Goal: Information Seeking & Learning: Learn about a topic

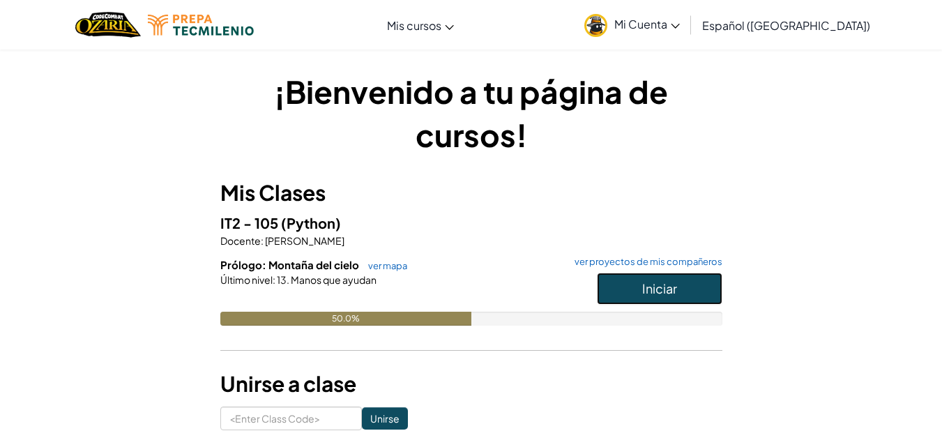
click at [639, 296] on button "Iniciar" at bounding box center [659, 289] width 125 height 32
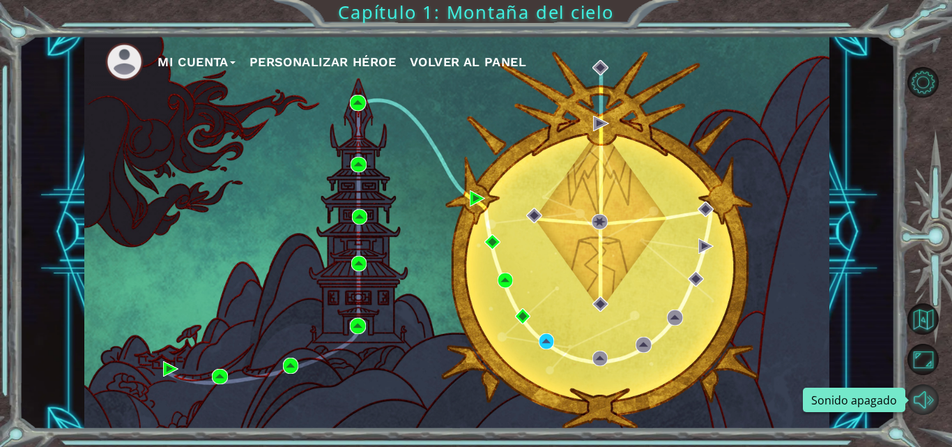
click at [908, 404] on button "Sonido apagado" at bounding box center [923, 399] width 31 height 31
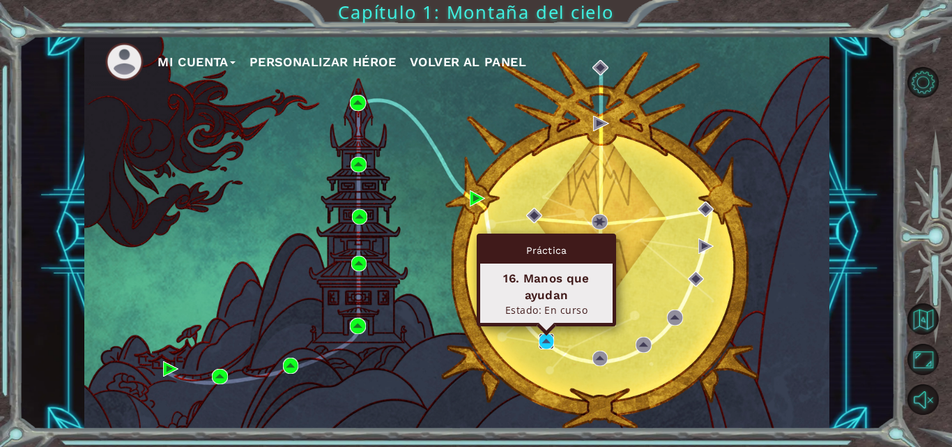
click at [547, 337] on img at bounding box center [546, 340] width 15 height 15
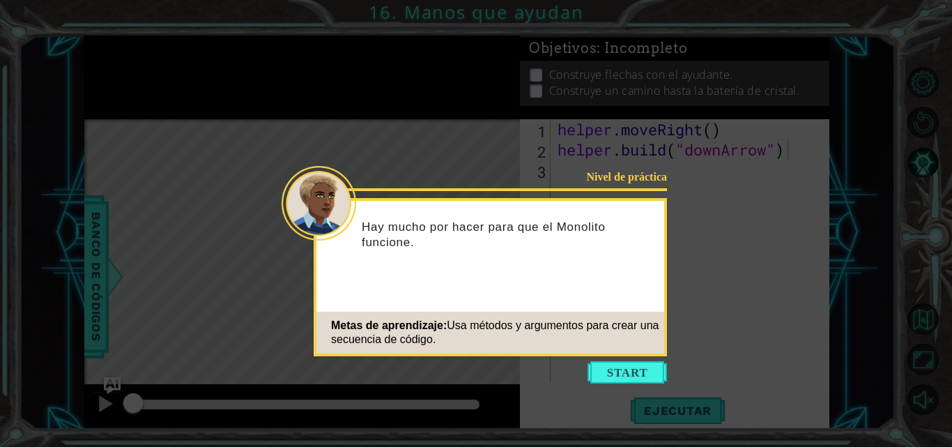
click at [531, 310] on div "Nivel de práctica Hay mucho por hacer para que el Monolito funcione. Metas de a…" at bounding box center [490, 277] width 353 height 158
click at [600, 367] on button "Start" at bounding box center [627, 372] width 79 height 22
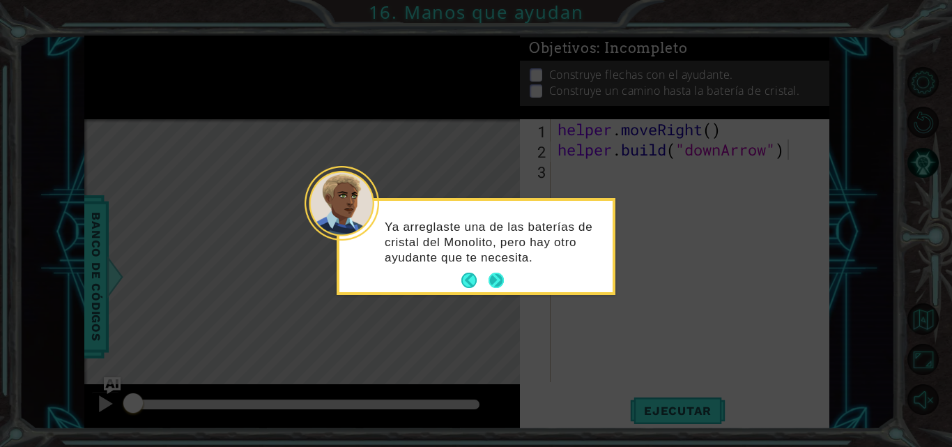
click at [498, 276] on button "Next" at bounding box center [496, 280] width 21 height 21
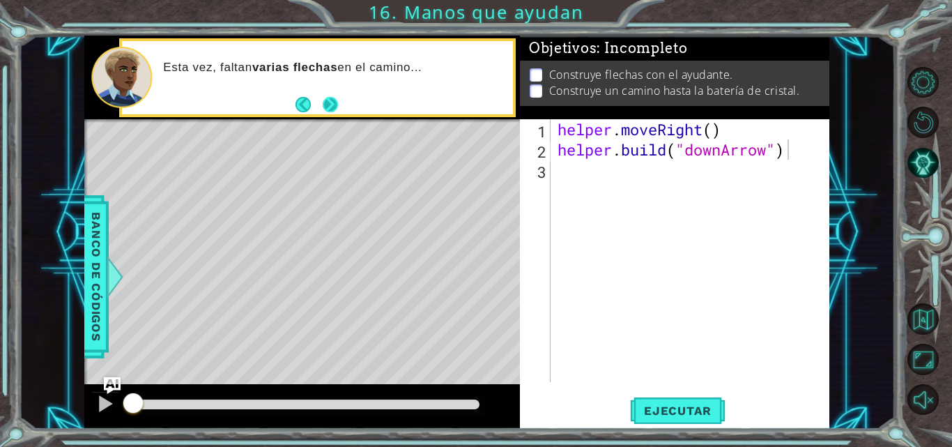
click at [333, 97] on button "Next" at bounding box center [330, 104] width 15 height 15
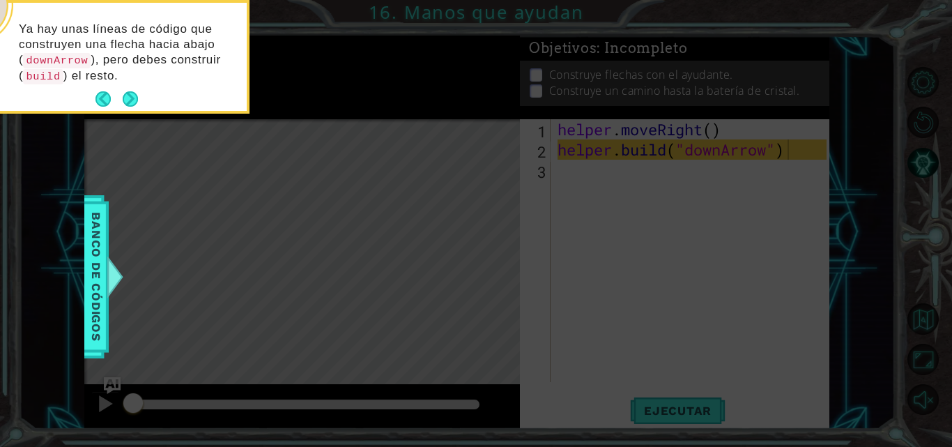
click at [141, 95] on div "Ya hay unas líneas de código que construyen una flecha hacia abajo ( downArrow …" at bounding box center [110, 59] width 273 height 102
click at [134, 96] on button "Next" at bounding box center [130, 99] width 16 height 16
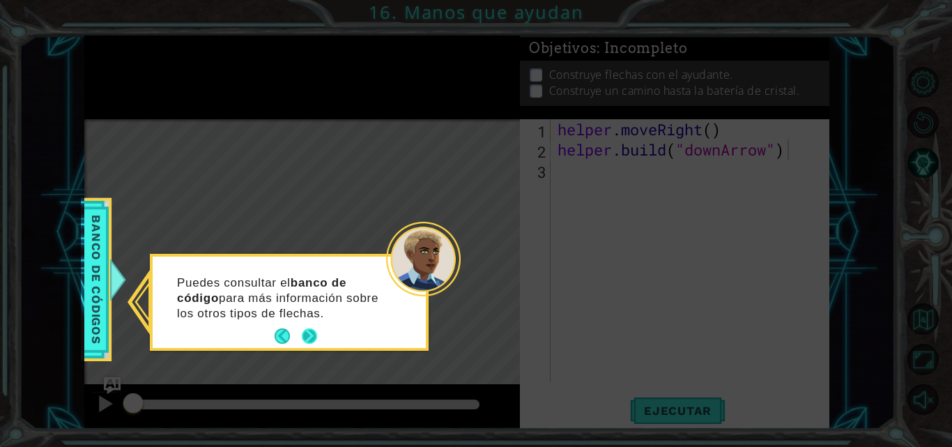
click at [307, 333] on button "Next" at bounding box center [309, 336] width 17 height 17
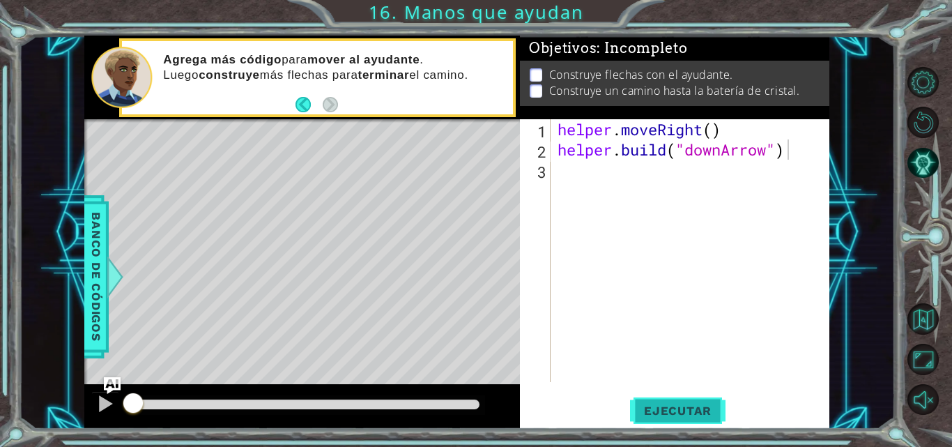
click at [669, 405] on span "Ejecutar" at bounding box center [678, 411] width 96 height 14
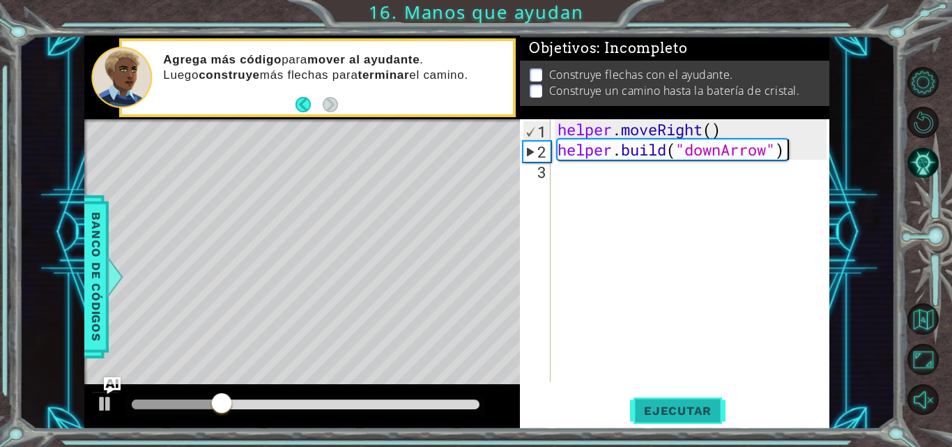
click at [669, 405] on span "Ejecutar" at bounding box center [678, 411] width 96 height 14
click at [613, 190] on div "helper . moveRight ( ) helper . build ( "downArrow" )" at bounding box center [694, 270] width 279 height 303
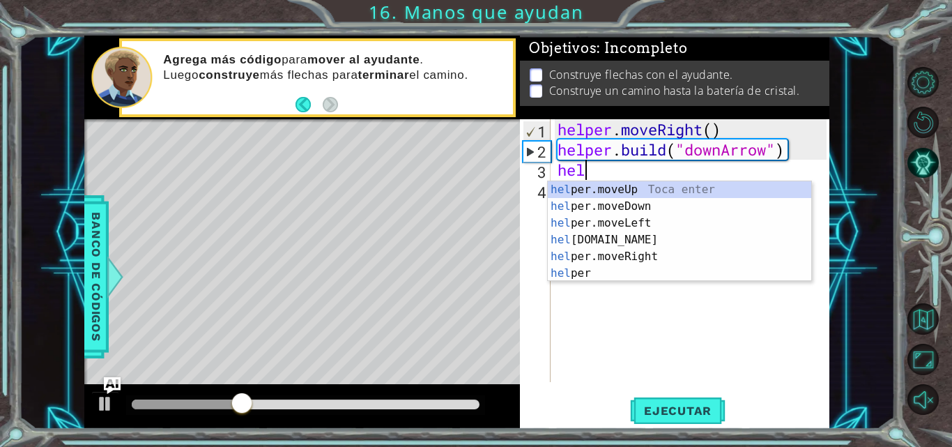
scroll to position [0, 1]
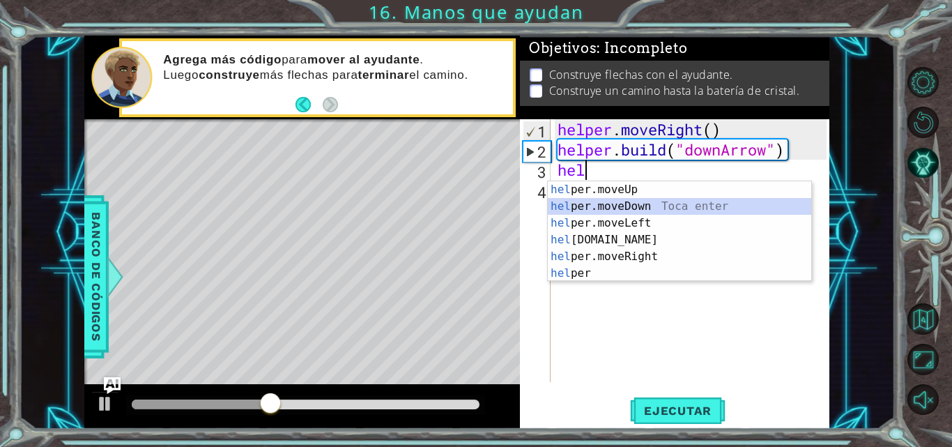
click at [611, 204] on div "hel per.moveUp Toca enter hel per.moveDown Toca enter hel per.moveLeft Toca ent…" at bounding box center [680, 248] width 264 height 134
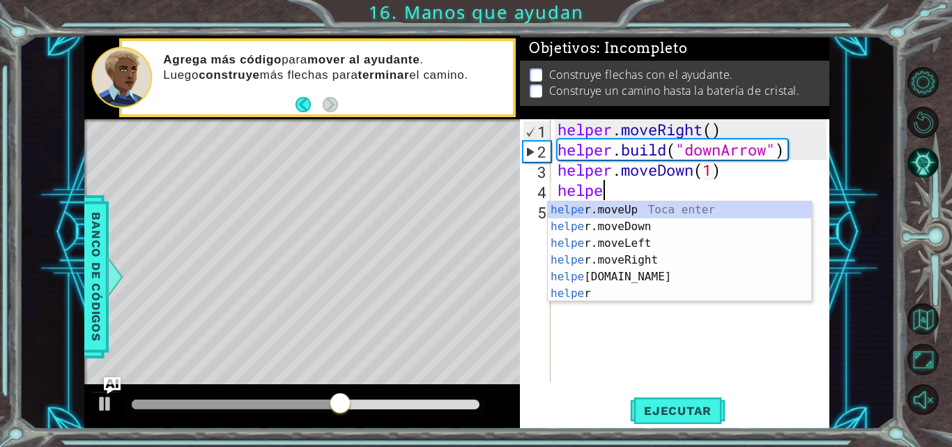
scroll to position [0, 9]
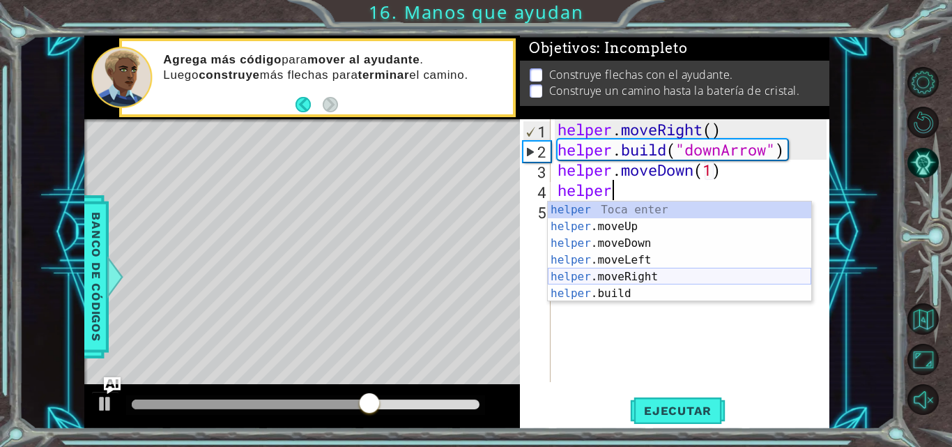
click at [627, 274] on div "helper Toca enter helper .moveUp Toca enter helper .moveDown Toca enter helper …" at bounding box center [680, 268] width 264 height 134
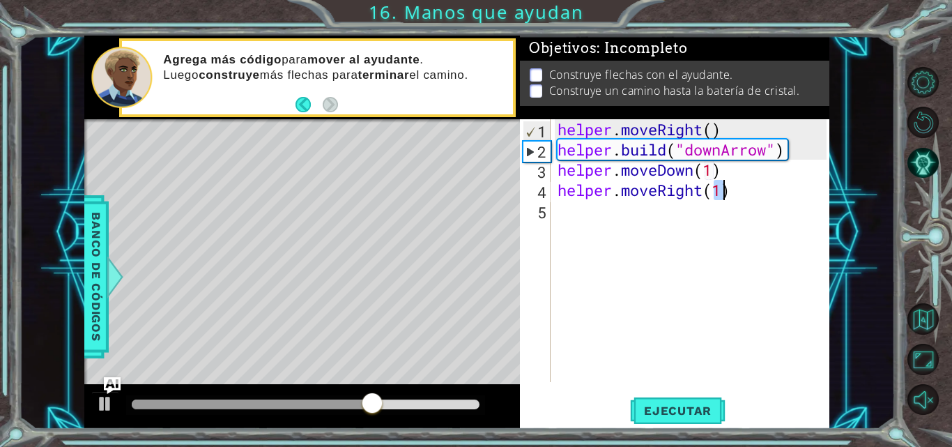
scroll to position [0, 7]
type textarea "helper.moveRight(3)"
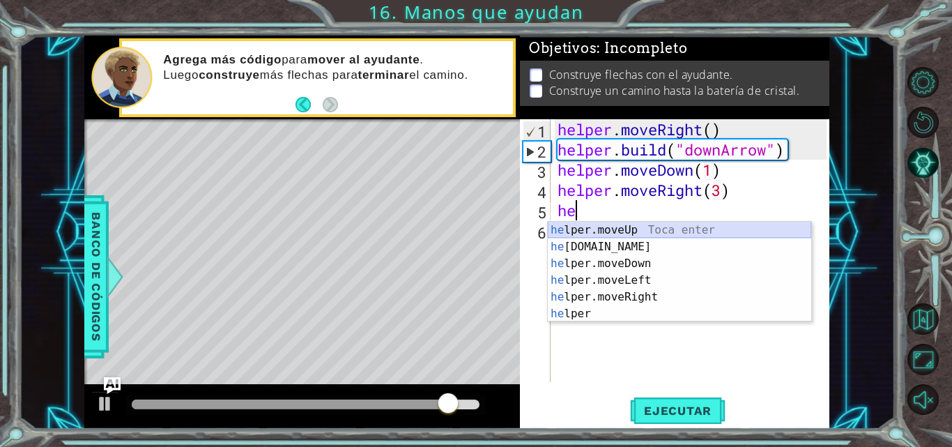
click at [655, 229] on div "he lper.moveUp Toca enter he [DOMAIN_NAME] Toca enter he lper.moveDown Toca ent…" at bounding box center [680, 289] width 264 height 134
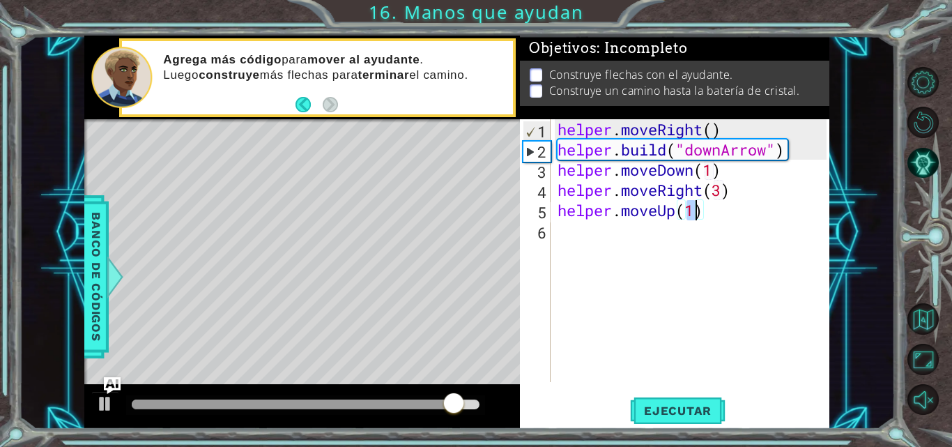
type textarea "helper.moveUp(2)"
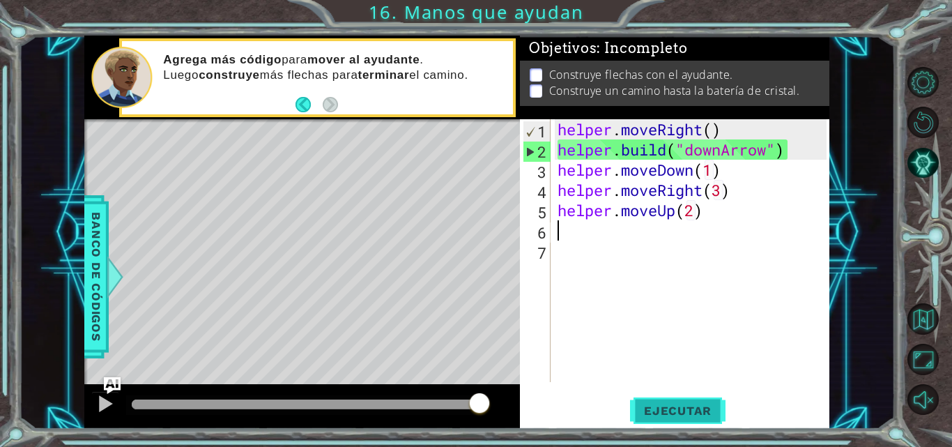
click at [666, 405] on span "Ejecutar" at bounding box center [678, 411] width 96 height 14
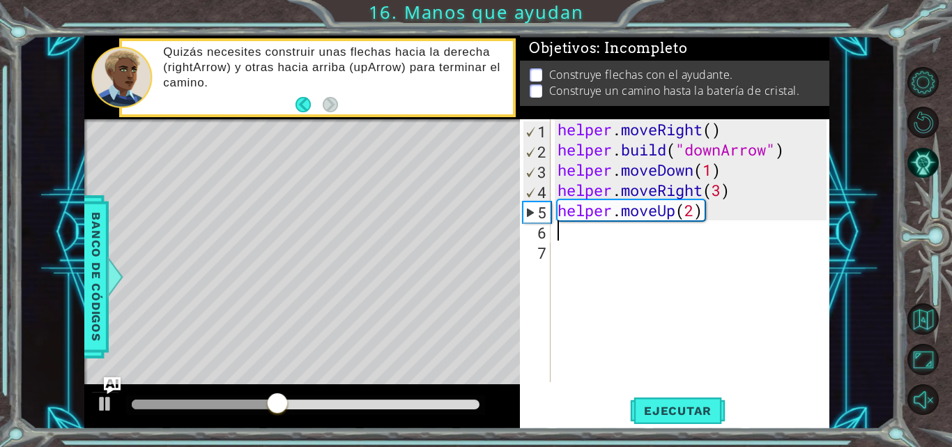
click at [722, 192] on div "helper . moveRight ( ) helper . build ( "downArrow" ) helper . moveDown ( 1 ) h…" at bounding box center [694, 270] width 279 height 303
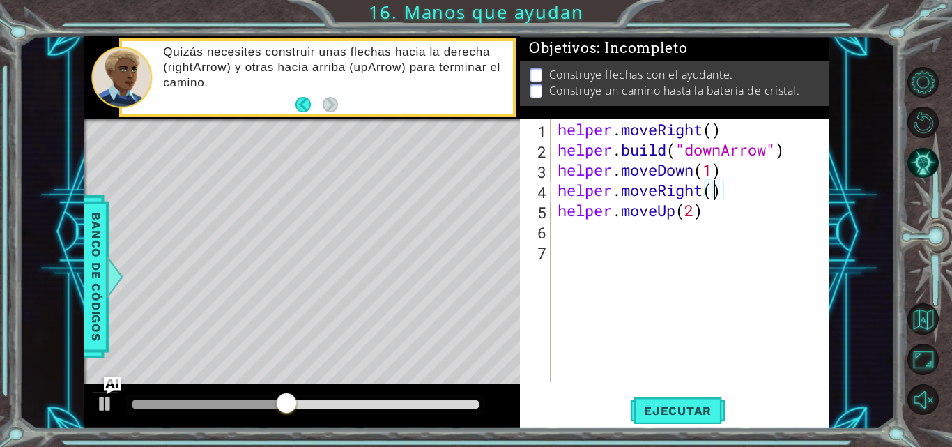
scroll to position [0, 7]
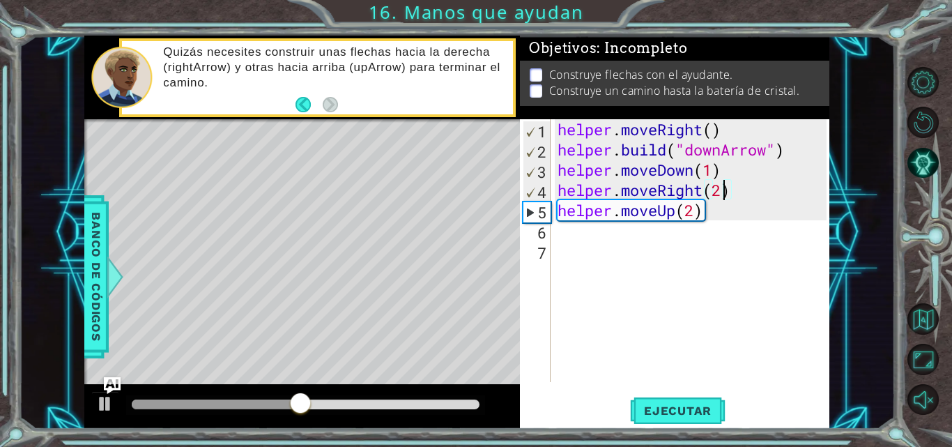
click at [746, 167] on div "helper . moveRight ( ) helper . build ( "downArrow" ) helper . moveDown ( 1 ) h…" at bounding box center [694, 270] width 279 height 303
click at [782, 152] on div "helper . moveRight ( ) helper . build ( "downArrow" ) helper . moveDown ( 1 ) h…" at bounding box center [694, 270] width 279 height 303
click at [786, 151] on div "helper . moveRight ( ) helper . build ( "downArrow" ) helper . moveDown ( 1 ) h…" at bounding box center [694, 270] width 279 height 303
click at [450, 402] on div at bounding box center [306, 404] width 348 height 10
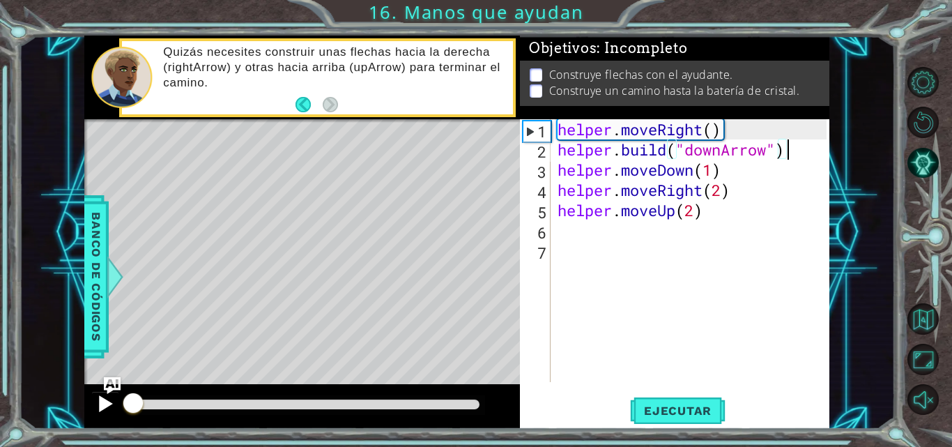
drag, startPoint x: 465, startPoint y: 402, endPoint x: 100, endPoint y: 391, distance: 364.8
click at [100, 391] on div at bounding box center [302, 406] width 436 height 45
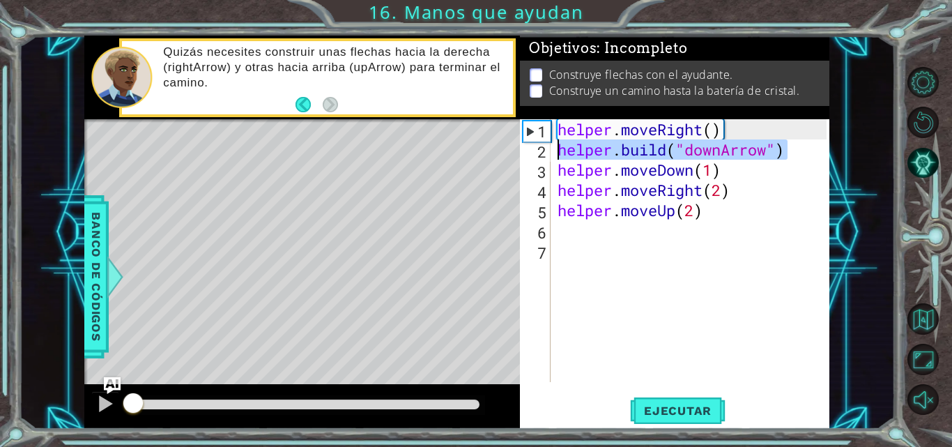
drag, startPoint x: 786, startPoint y: 144, endPoint x: 556, endPoint y: 153, distance: 229.5
click at [556, 153] on div "helper . moveRight ( ) helper . build ( "downArrow" ) helper . moveDown ( 1 ) h…" at bounding box center [694, 270] width 279 height 303
click at [559, 178] on div "helper . moveRight ( ) helper . build ( "downArrow" ) helper . moveDown ( 1 ) h…" at bounding box center [694, 270] width 279 height 303
type textarea "helper.moveDown(1)"
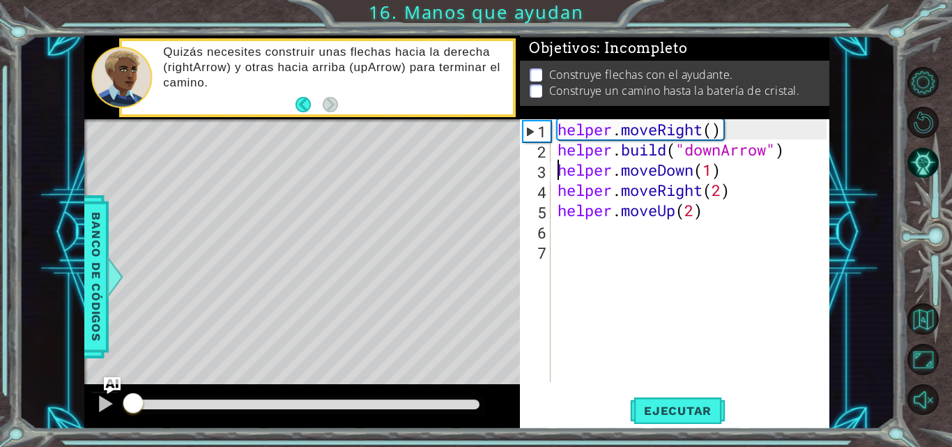
click at [735, 169] on div "helper . moveRight ( ) helper . build ( "downArrow" ) helper . moveDown ( 1 ) h…" at bounding box center [694, 270] width 279 height 303
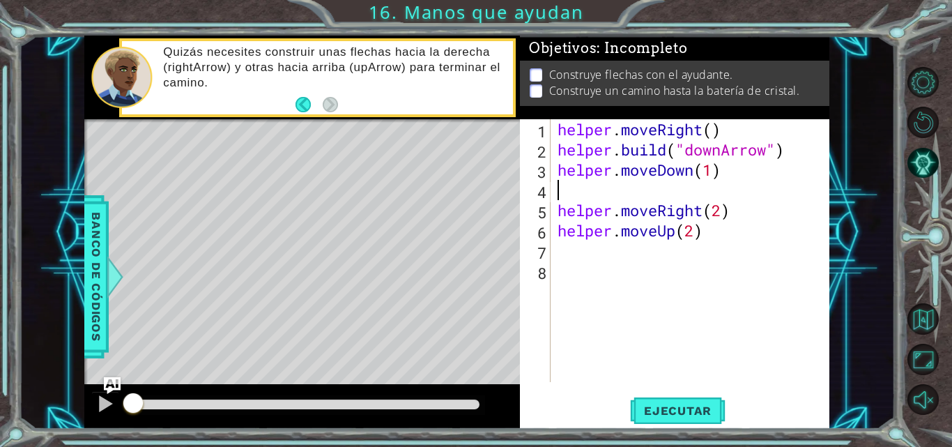
paste textarea "[DOMAIN_NAME]("downArrow")"
click at [720, 212] on div "helper . moveRight ( ) helper . build ( "downArrow" ) helper . moveDown ( 1 ) h…" at bounding box center [694, 270] width 279 height 303
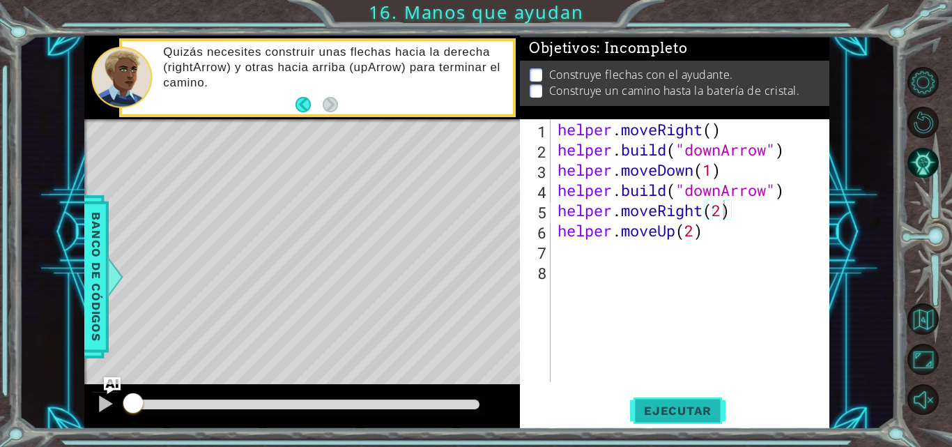
click at [698, 415] on span "Ejecutar" at bounding box center [678, 411] width 96 height 14
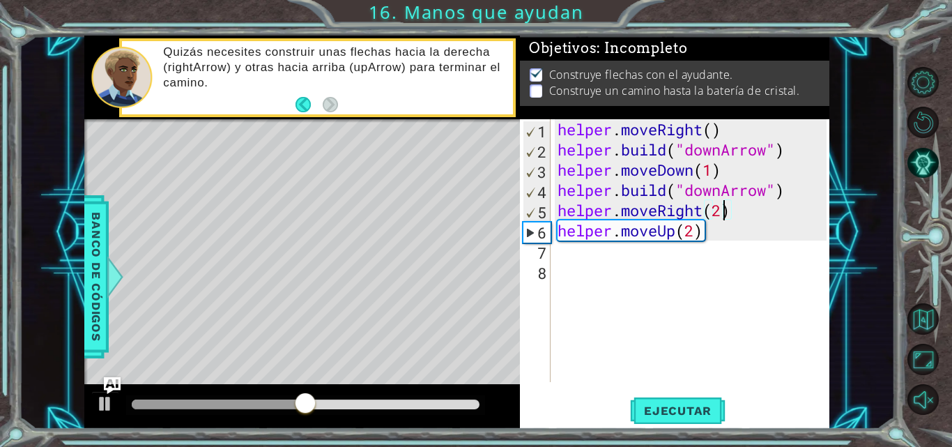
type textarea "helper.moveRight(1)"
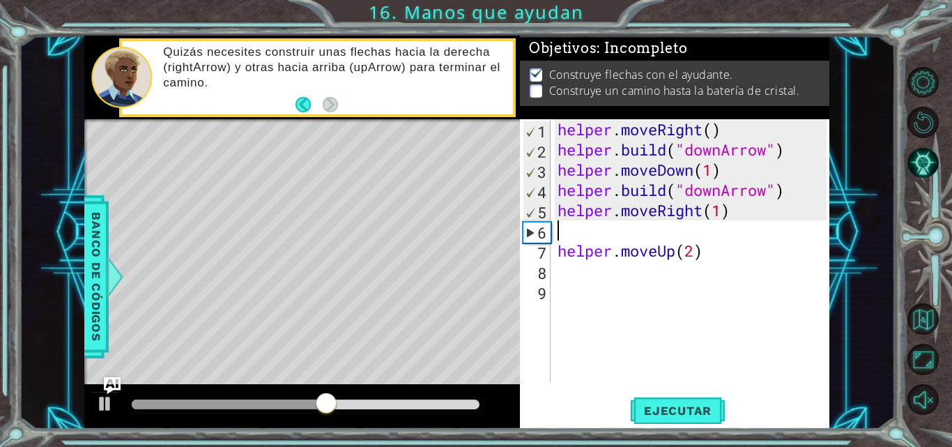
paste textarea "[DOMAIN_NAME]("downArrow")"
type textarea "[DOMAIN_NAME]("downArrow")"
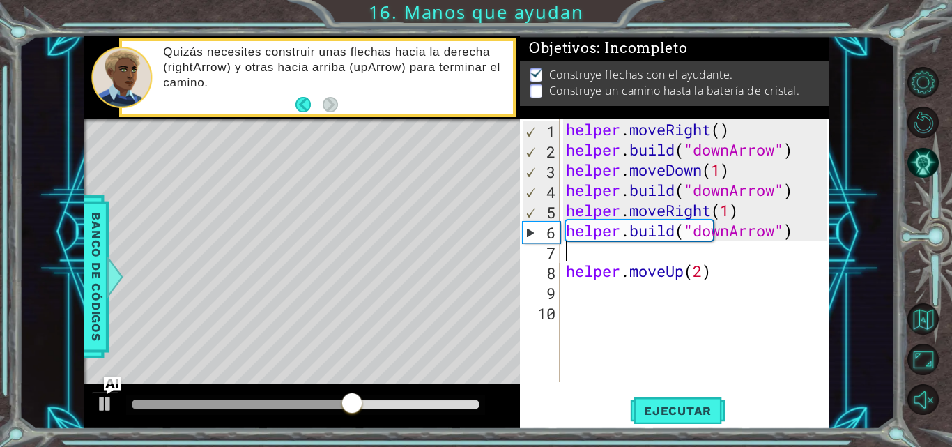
click at [671, 275] on div "helper . moveRight ( ) helper . build ( "downArrow" ) helper . moveDown ( 1 ) h…" at bounding box center [698, 270] width 270 height 303
click at [681, 232] on div "helper . moveRight ( ) helper . build ( "downArrow" ) helper . moveDown ( 1 ) h…" at bounding box center [698, 270] width 270 height 303
type textarea "[DOMAIN_NAME]("downArrow")"
click at [700, 259] on div "helper . moveRight ( ) helper . build ( "downArrow" ) helper . moveDown ( 1 ) h…" at bounding box center [698, 270] width 270 height 303
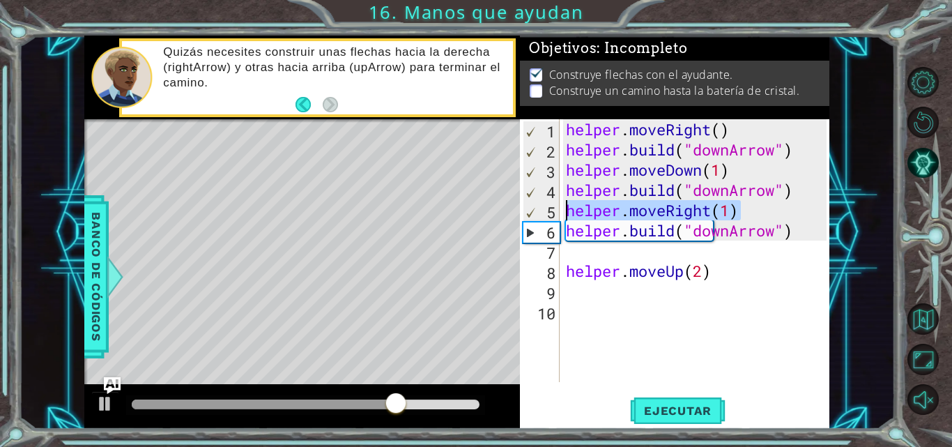
drag, startPoint x: 758, startPoint y: 208, endPoint x: 564, endPoint y: 207, distance: 194.5
click at [564, 207] on div "helper . moveRight ( ) helper . build ( "downArrow" ) helper . moveDown ( 1 ) h…" at bounding box center [698, 270] width 270 height 303
type textarea "helper.moveRight(1)"
click at [579, 250] on div "helper . moveRight ( ) helper . build ( "downArrow" ) helper . moveDown ( 1 ) h…" at bounding box center [698, 270] width 270 height 303
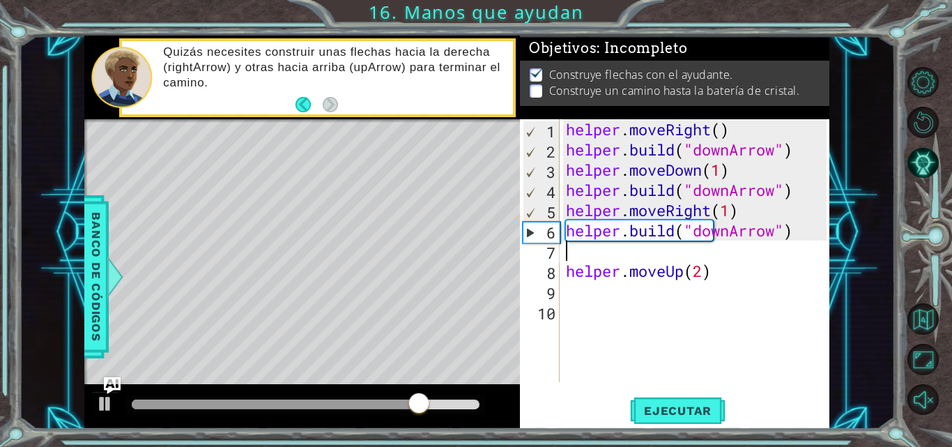
paste textarea "helper.moveRight(1)"
type textarea "helper.moveRight(1)"
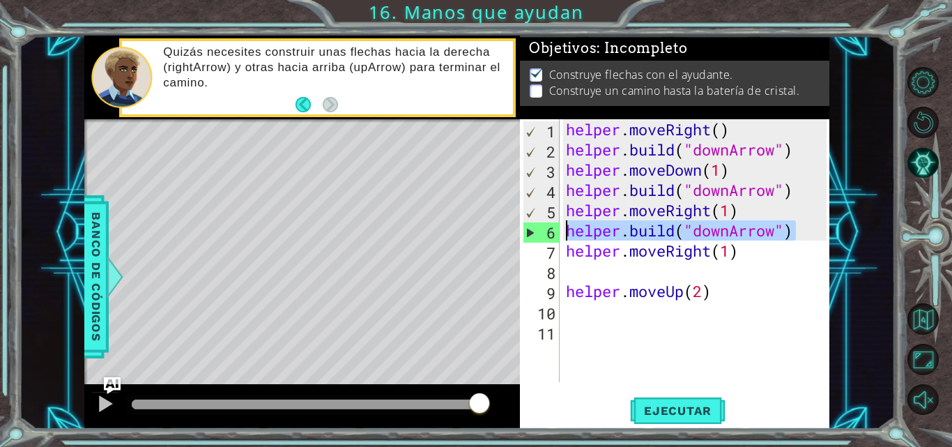
drag, startPoint x: 798, startPoint y: 236, endPoint x: 565, endPoint y: 226, distance: 233.1
click at [565, 226] on div "helper . moveRight ( ) helper . build ( "downArrow" ) helper . moveDown ( 1 ) h…" at bounding box center [698, 270] width 270 height 303
type textarea "[DOMAIN_NAME]("downArrow")"
click at [577, 268] on div "helper . moveRight ( ) helper . build ( "downArrow" ) helper . moveDown ( 1 ) h…" at bounding box center [698, 270] width 270 height 303
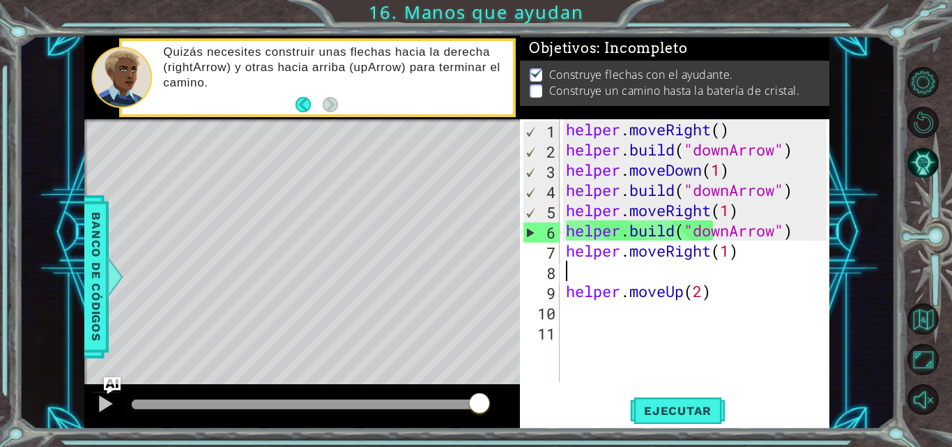
paste textarea "[DOMAIN_NAME]("downArrow")"
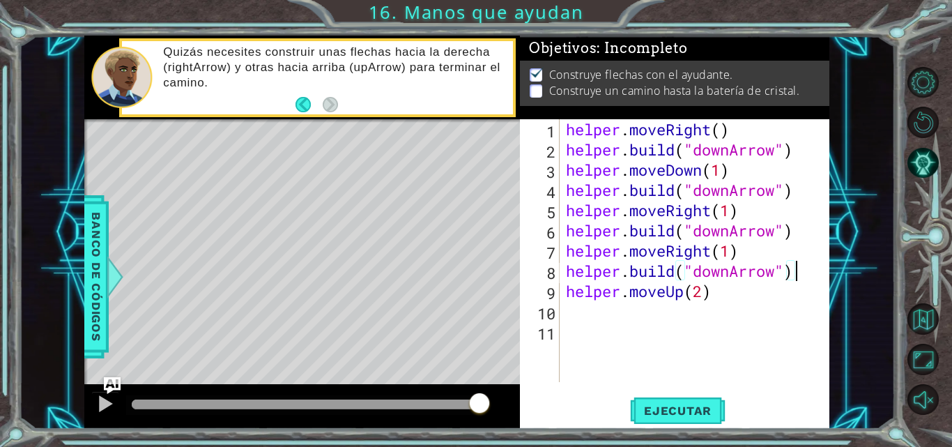
click at [703, 293] on div "helper . moveRight ( ) helper . build ( "downArrow" ) helper . moveDown ( 1 ) h…" at bounding box center [698, 270] width 270 height 303
type textarea "helper.moveUp(1)"
click at [712, 299] on div "helper . moveRight ( ) helper . build ( "downArrow" ) helper . moveDown ( 1 ) h…" at bounding box center [698, 270] width 270 height 303
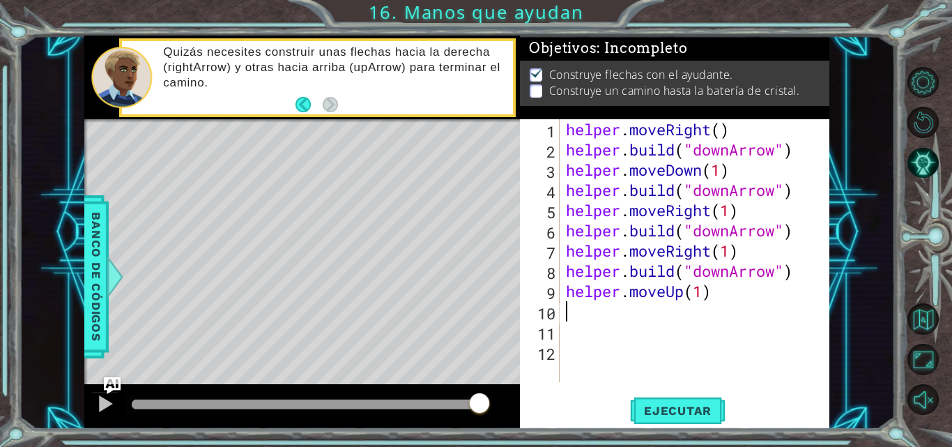
paste textarea "[DOMAIN_NAME]("downArrow")"
type textarea "[DOMAIN_NAME]("downArrow")"
click at [569, 330] on div "helper . moveRight ( ) helper . build ( "downArrow" ) helper . moveDown ( 1 ) h…" at bounding box center [698, 270] width 270 height 303
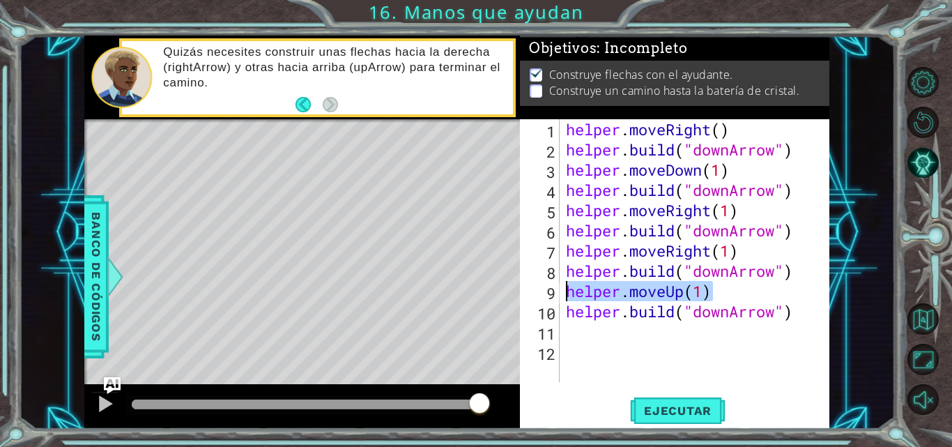
drag, startPoint x: 713, startPoint y: 287, endPoint x: 534, endPoint y: 289, distance: 179.2
click at [534, 289] on div "1 2 3 4 5 6 7 8 9 10 11 12 helper . moveRight ( ) helper . build ( "downArrow" …" at bounding box center [673, 250] width 307 height 263
type textarea "helper.moveUp(1)"
click at [564, 330] on div "helper . moveRight ( ) helper . build ( "downArrow" ) helper . moveDown ( 1 ) h…" at bounding box center [698, 270] width 270 height 303
paste textarea "helper.moveUp(1)"
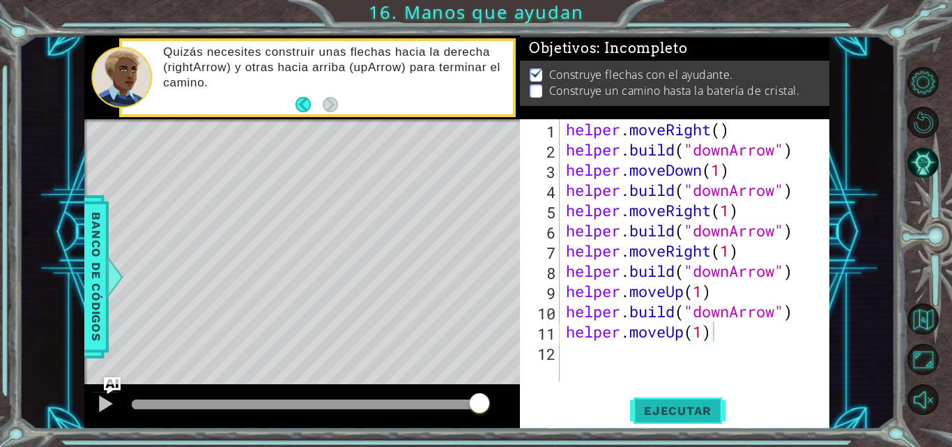
click at [669, 415] on span "Ejecutar" at bounding box center [678, 411] width 96 height 14
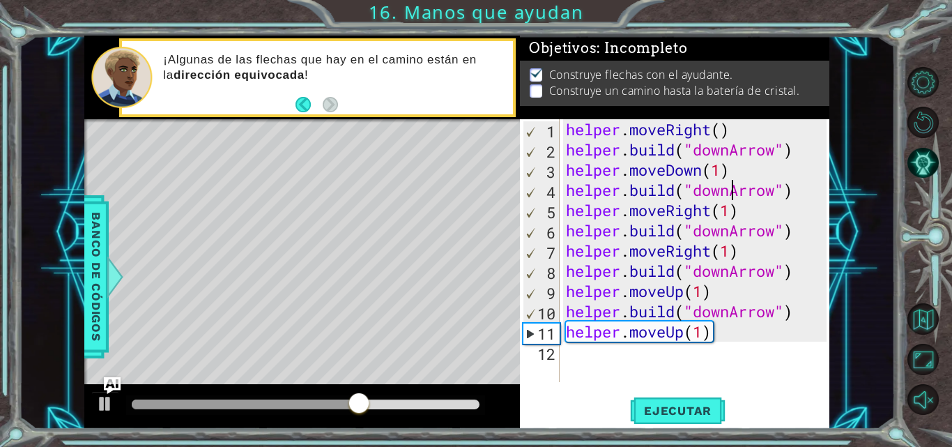
click at [733, 196] on div "helper . moveRight ( ) helper . build ( "downArrow" ) helper . moveDown ( 1 ) h…" at bounding box center [698, 270] width 270 height 303
click at [730, 241] on div "helper . moveRight ( ) helper . build ( "downArrow" ) helper . moveDown ( 1 ) h…" at bounding box center [698, 270] width 270 height 303
click at [731, 232] on div "helper . moveRight ( ) helper . build ( "downArrow" ) helper . moveDown ( 1 ) h…" at bounding box center [698, 270] width 270 height 303
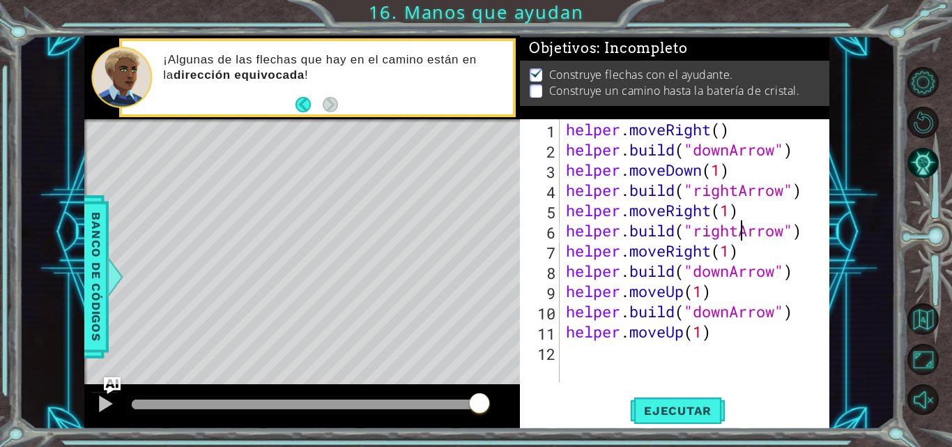
scroll to position [0, 8]
click at [733, 276] on div "helper . moveRight ( ) helper . build ( "downArrow" ) helper . moveDown ( 1 ) h…" at bounding box center [698, 270] width 270 height 303
click at [667, 404] on span "Ejecutar" at bounding box center [678, 411] width 96 height 14
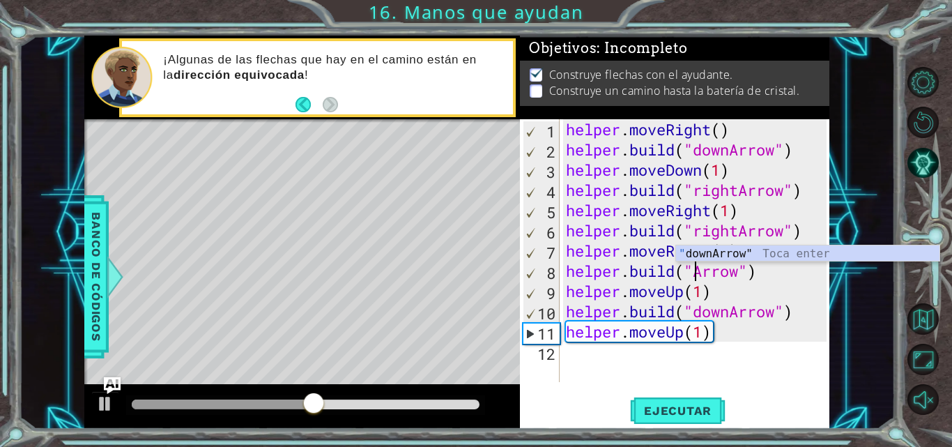
scroll to position [0, 7]
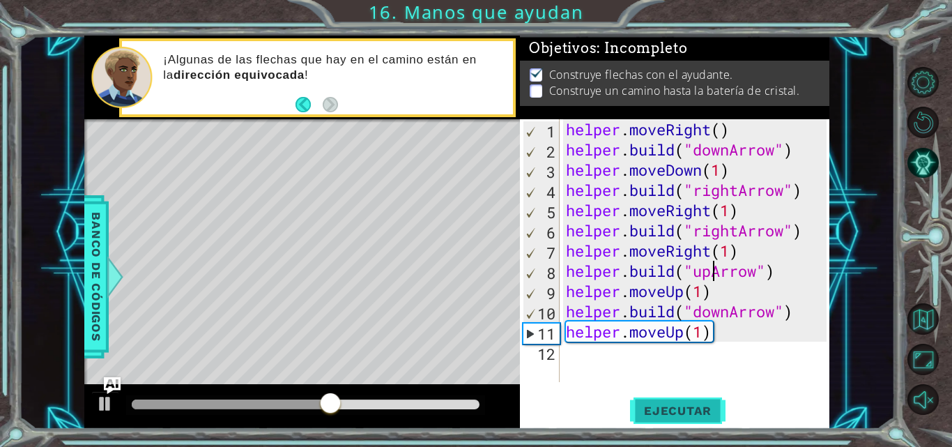
type textarea "[DOMAIN_NAME]("upArrow")"
click at [690, 412] on span "Ejecutar" at bounding box center [678, 411] width 96 height 14
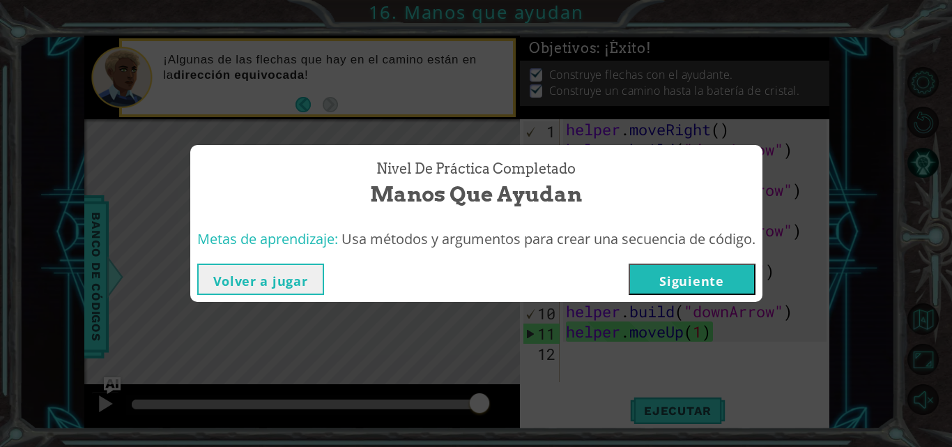
click at [726, 281] on button "Siguiente" at bounding box center [692, 279] width 127 height 31
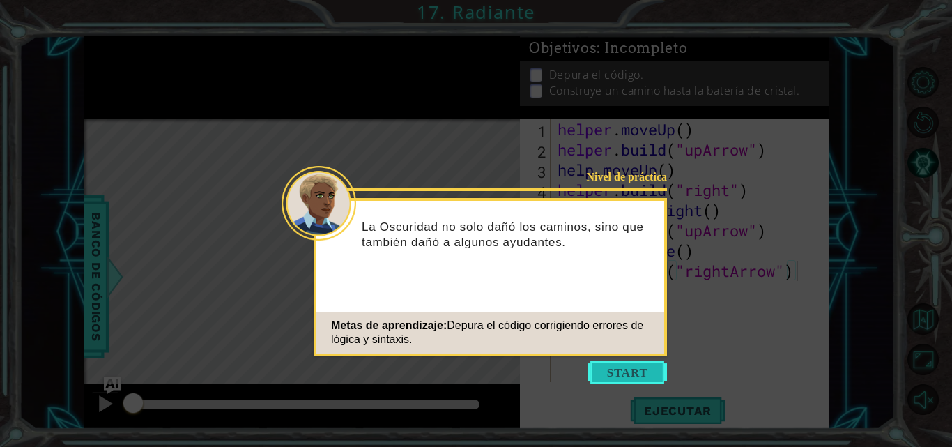
click at [634, 369] on button "Start" at bounding box center [627, 372] width 79 height 22
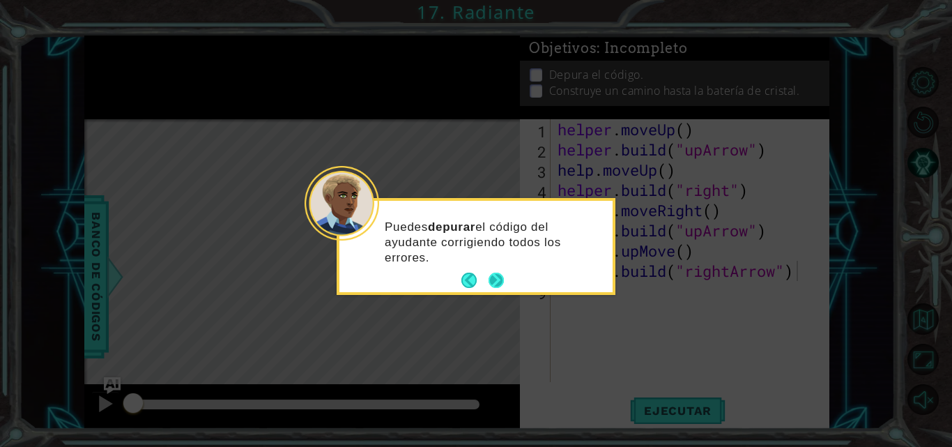
click at [502, 276] on button "Next" at bounding box center [497, 281] width 26 height 26
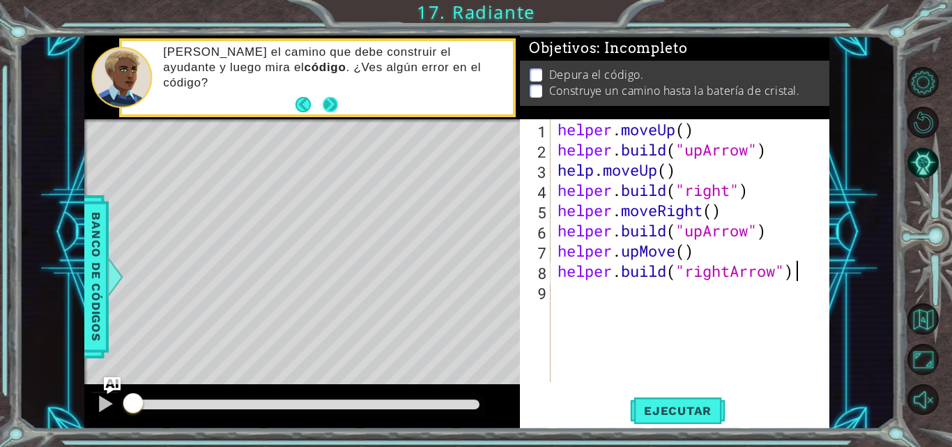
click at [335, 103] on button "Next" at bounding box center [330, 105] width 16 height 16
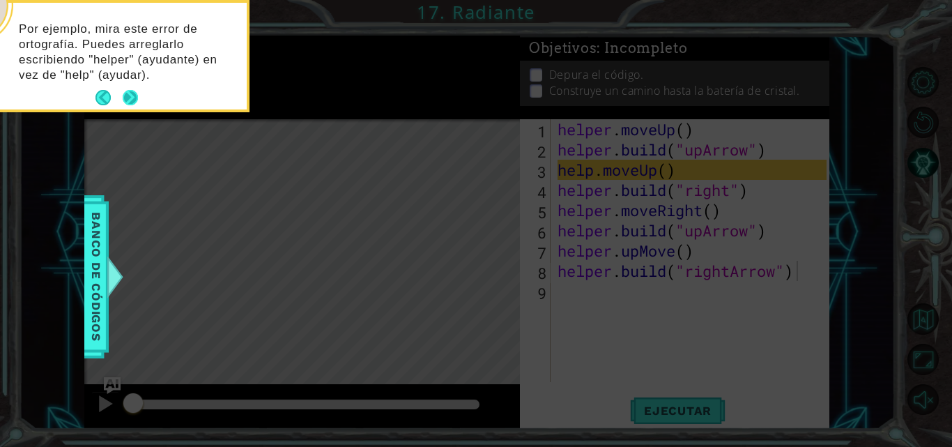
click at [135, 89] on button "Next" at bounding box center [130, 97] width 22 height 22
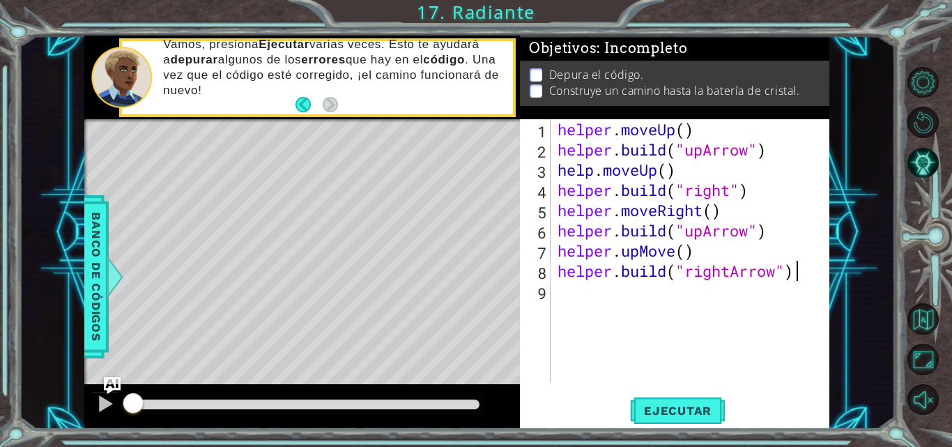
click at [593, 171] on div "helper . moveUp ( ) helper . build ( "upArrow" ) help . moveUp ( ) helper . bui…" at bounding box center [694, 270] width 279 height 303
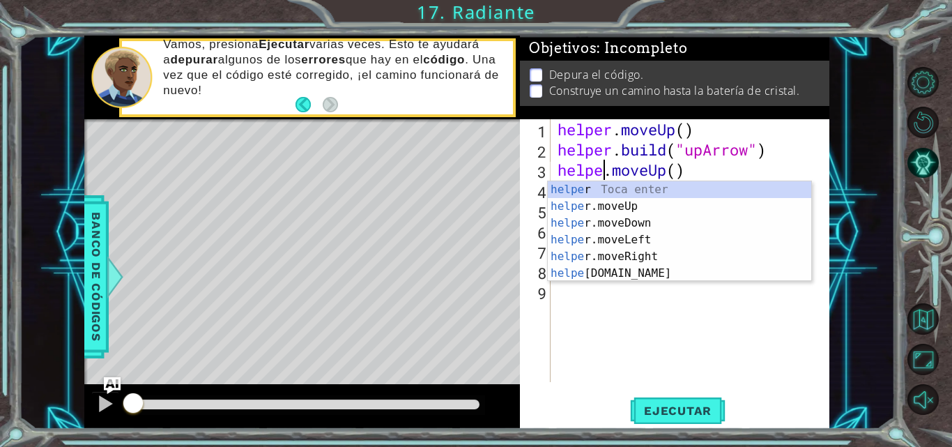
type textarea "helper.moveUp()"
click at [706, 313] on div "helper . moveUp ( ) helper . build ( "upArrow" ) helper . moveUp ( ) helper . b…" at bounding box center [694, 270] width 279 height 303
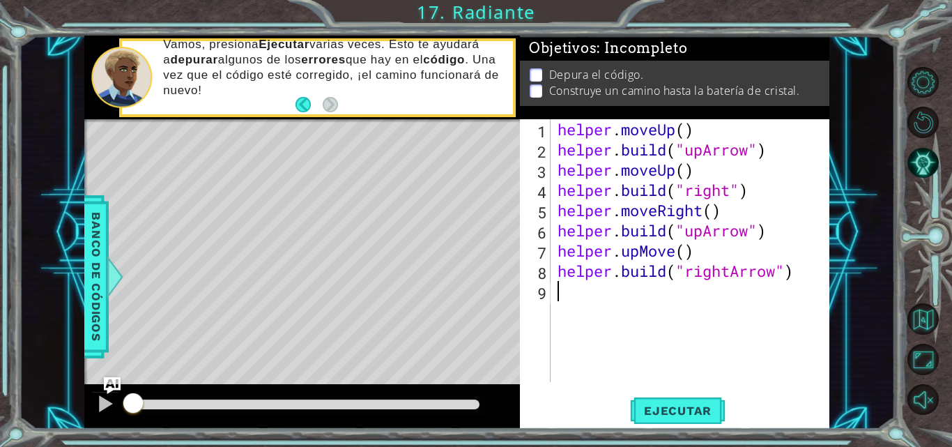
click at [695, 293] on div "helper . moveUp ( ) helper . build ( "upArrow" ) helper . moveUp ( ) helper . b…" at bounding box center [694, 270] width 279 height 303
click at [731, 194] on div "helper . moveUp ( ) helper . build ( "upArrow" ) helper . moveUp ( ) helper . b…" at bounding box center [694, 270] width 279 height 303
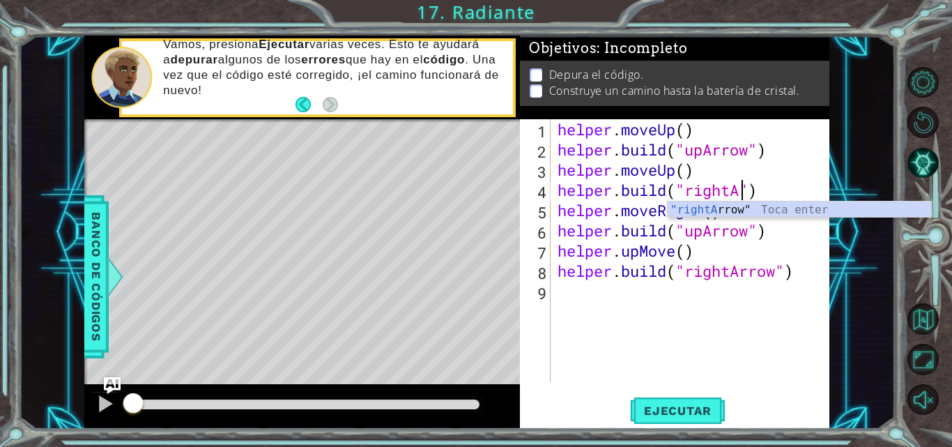
scroll to position [0, 8]
click at [800, 217] on div ""rightA rrow" Toca enter" at bounding box center [800, 226] width 264 height 50
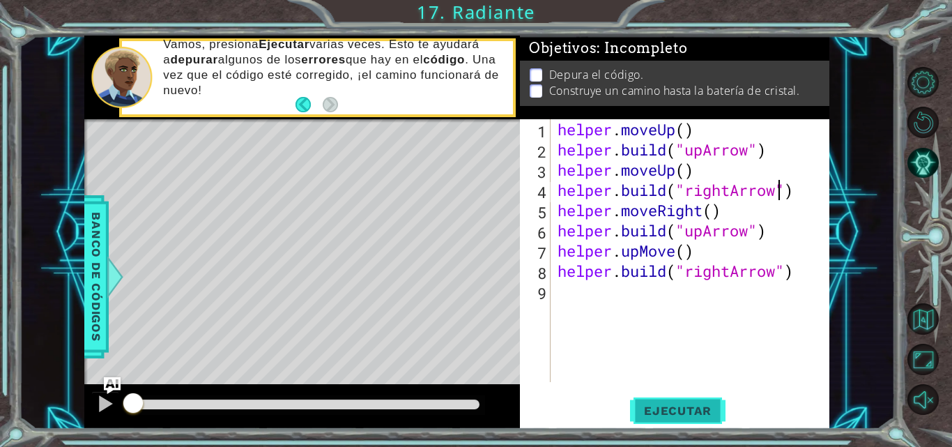
click at [705, 399] on button "Ejecutar" at bounding box center [678, 410] width 96 height 31
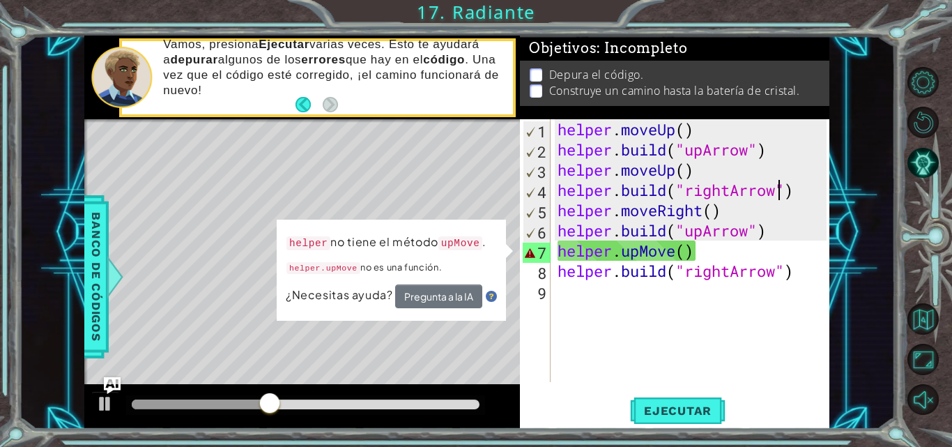
click at [676, 253] on div "helper . moveUp ( ) helper . build ( "upArrow" ) helper . moveUp ( ) helper . b…" at bounding box center [694, 270] width 279 height 303
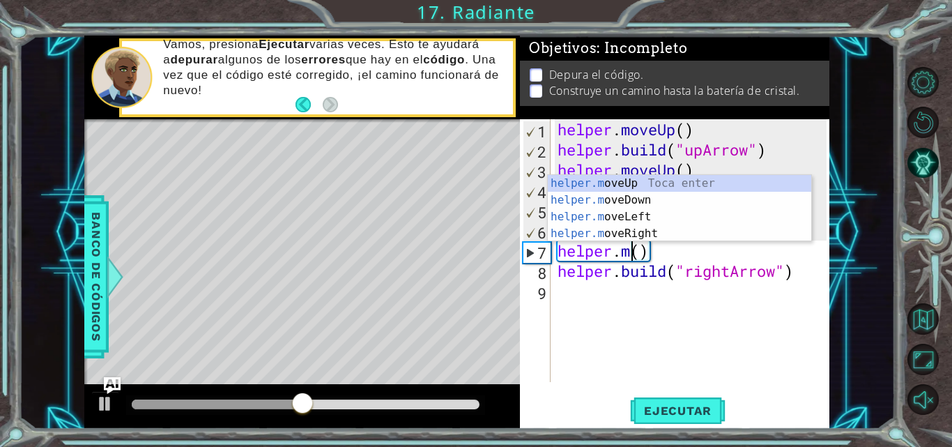
scroll to position [0, 4]
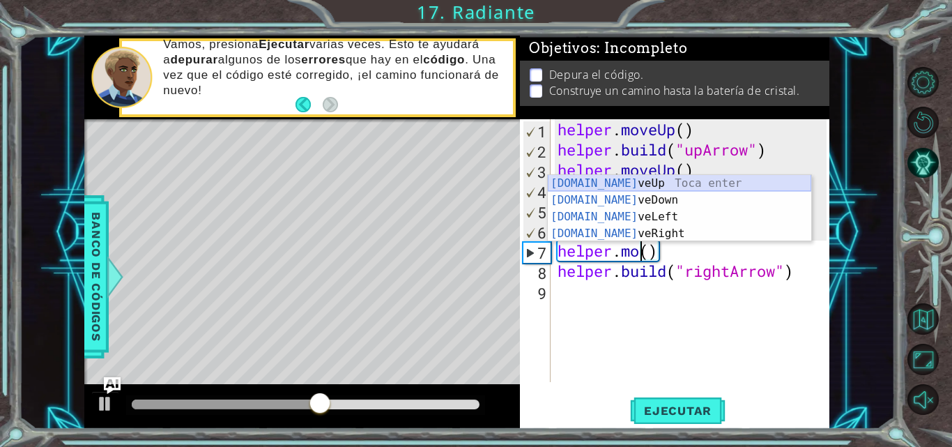
click at [711, 182] on div "[DOMAIN_NAME] veUp Toca enter [DOMAIN_NAME] veDown Toca enter [DOMAIN_NAME] veL…" at bounding box center [680, 225] width 264 height 100
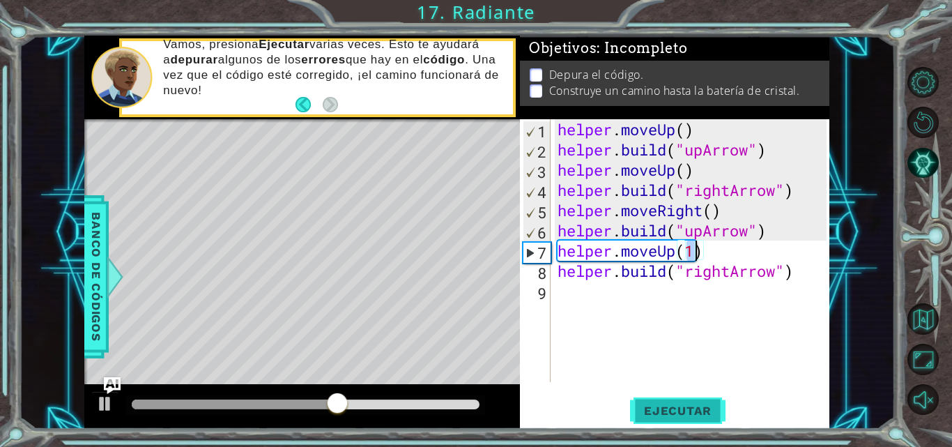
type textarea "helper.moveUp(1)"
click at [660, 408] on span "Ejecutar" at bounding box center [678, 411] width 96 height 14
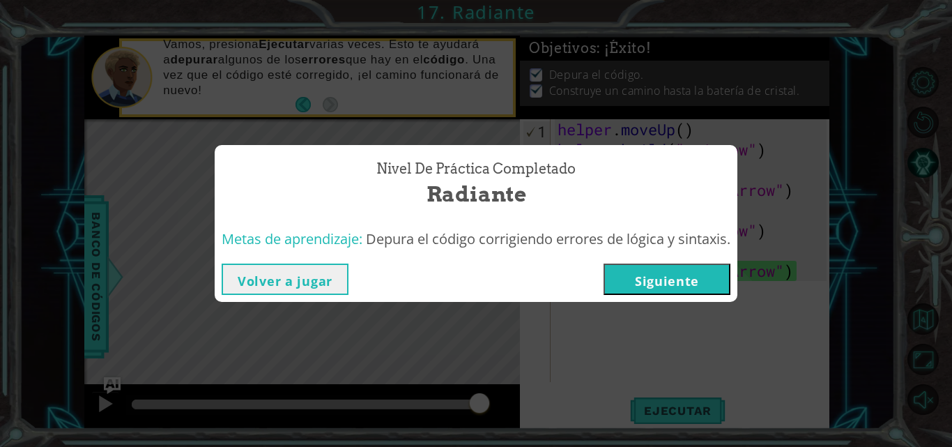
click at [688, 281] on button "Siguiente" at bounding box center [667, 279] width 127 height 31
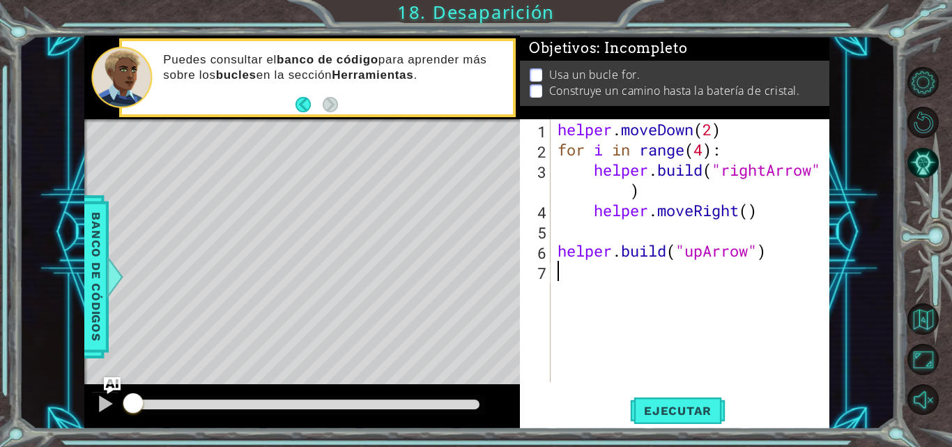
click at [151, 26] on div "1 ההההההההההההההההההההההההההההההההההההההההההההההההההההההההההההההההההההההההההההה…" at bounding box center [476, 223] width 952 height 447
click at [931, 312] on button "Volver al mapa" at bounding box center [923, 318] width 31 height 31
